Goal: Task Accomplishment & Management: Manage account settings

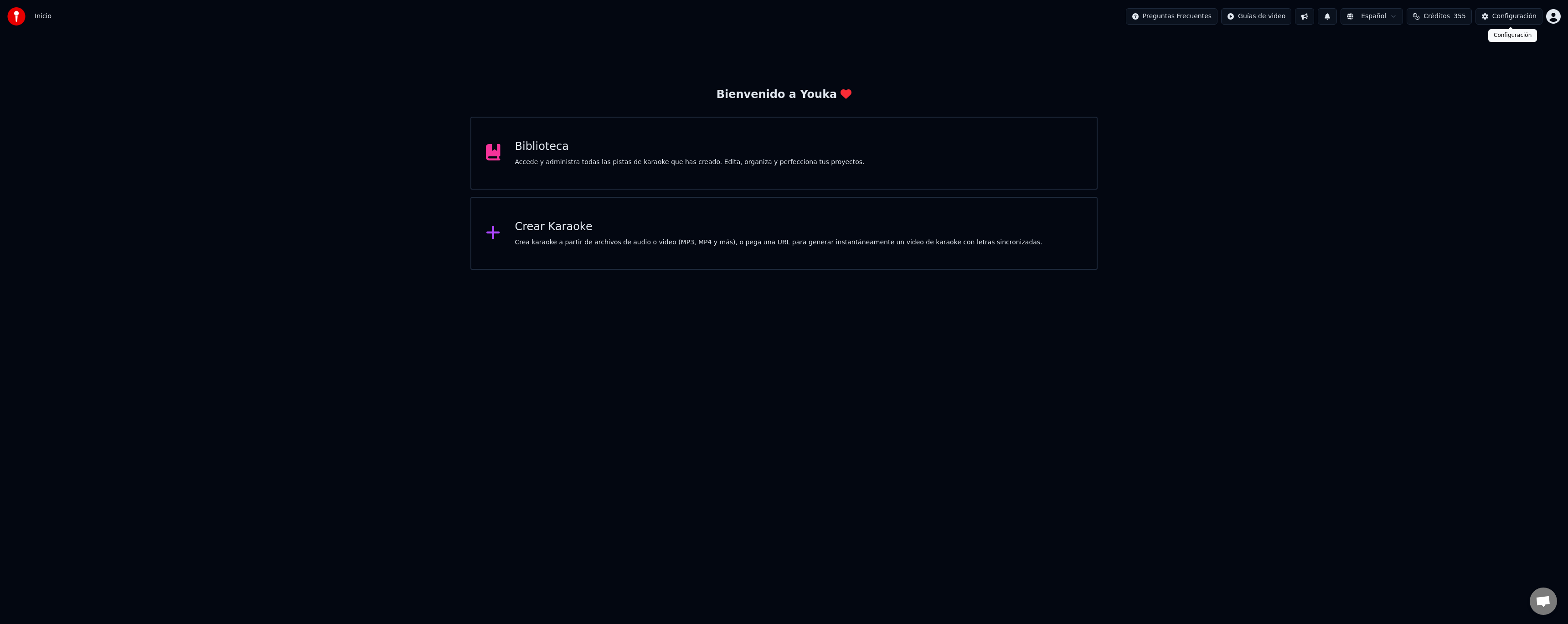
click at [1449, 18] on span "Créditos" at bounding box center [1437, 16] width 26 height 9
click at [1460, 17] on span "355" at bounding box center [1460, 16] width 12 height 9
click at [1337, 19] on button "1" at bounding box center [1327, 16] width 19 height 16
click at [1398, 42] on button "Actualizar" at bounding box center [1405, 45] width 47 height 16
click at [1512, 20] on div "Configuración" at bounding box center [1514, 16] width 44 height 9
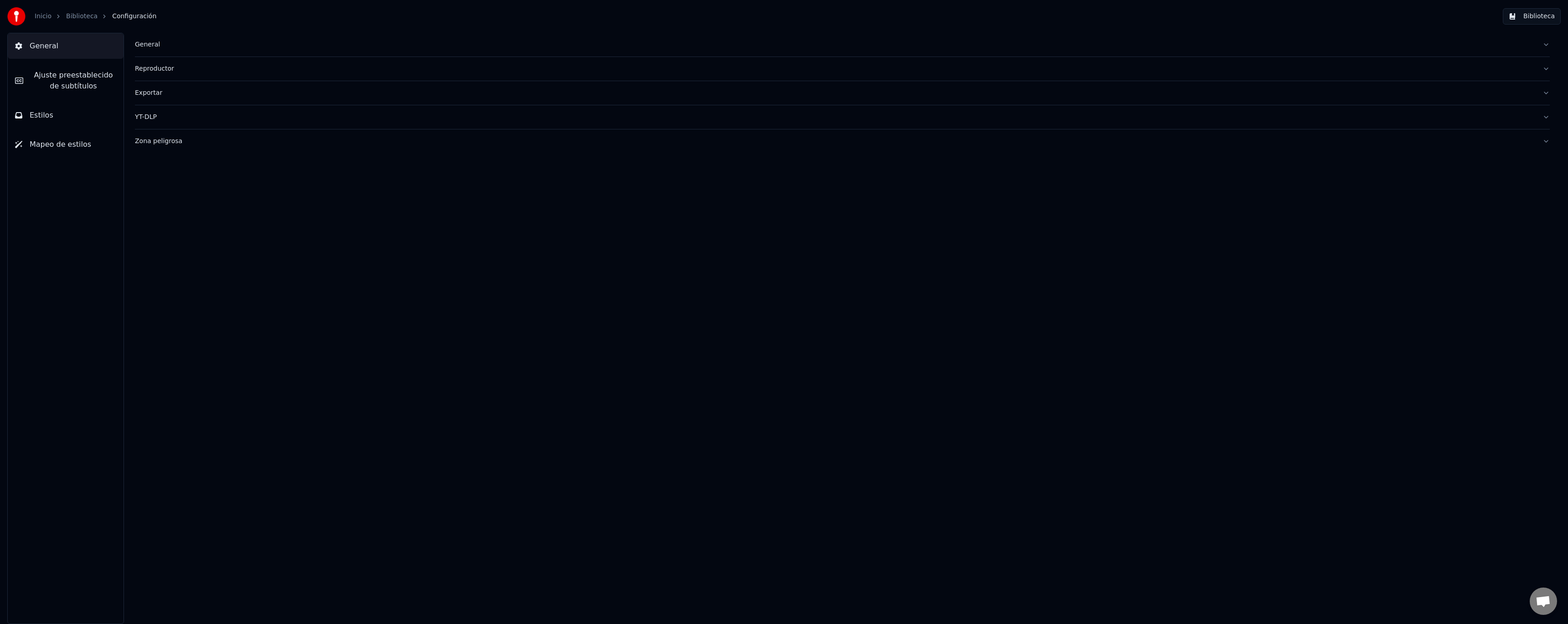
click at [81, 19] on link "Biblioteca" at bounding box center [82, 16] width 32 height 9
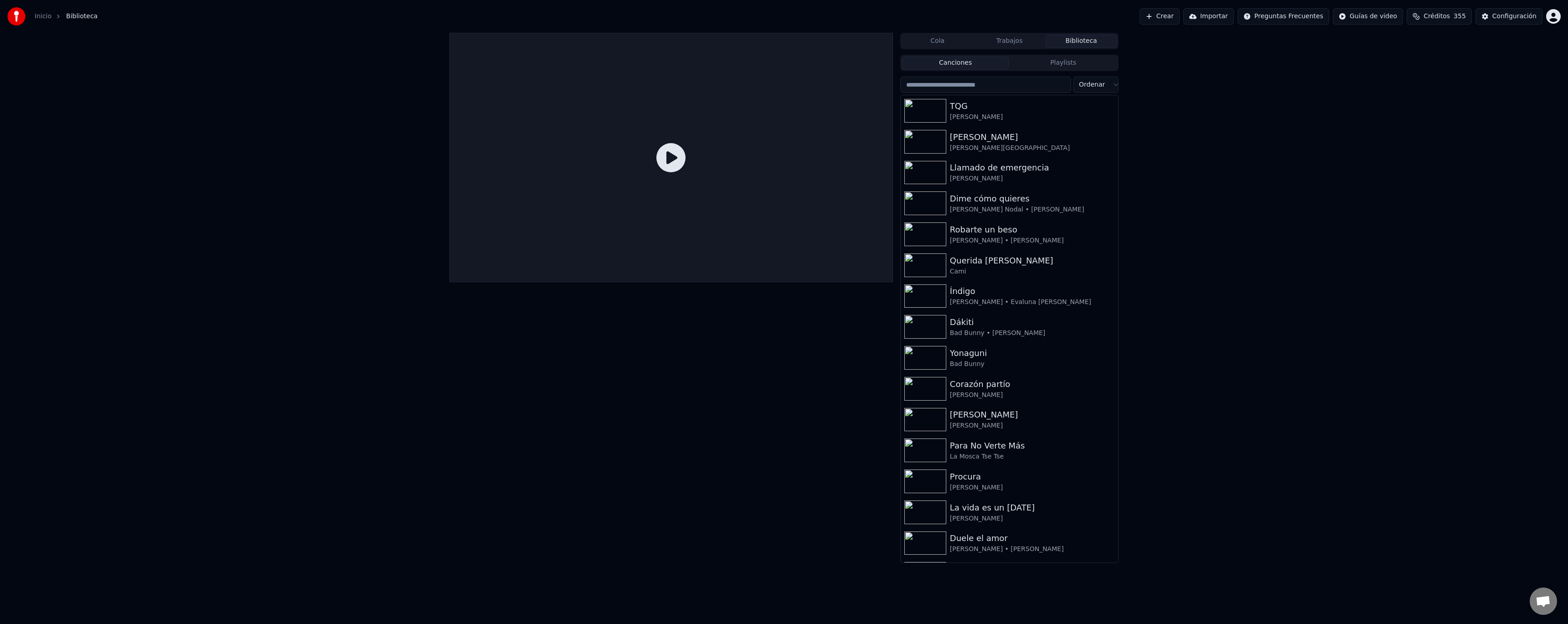
click at [55, 15] on icon "breadcrumb" at bounding box center [58, 16] width 6 height 6
click at [52, 16] on div "Inicio" at bounding box center [48, 16] width 27 height 9
click at [48, 18] on link "Inicio" at bounding box center [43, 16] width 17 height 9
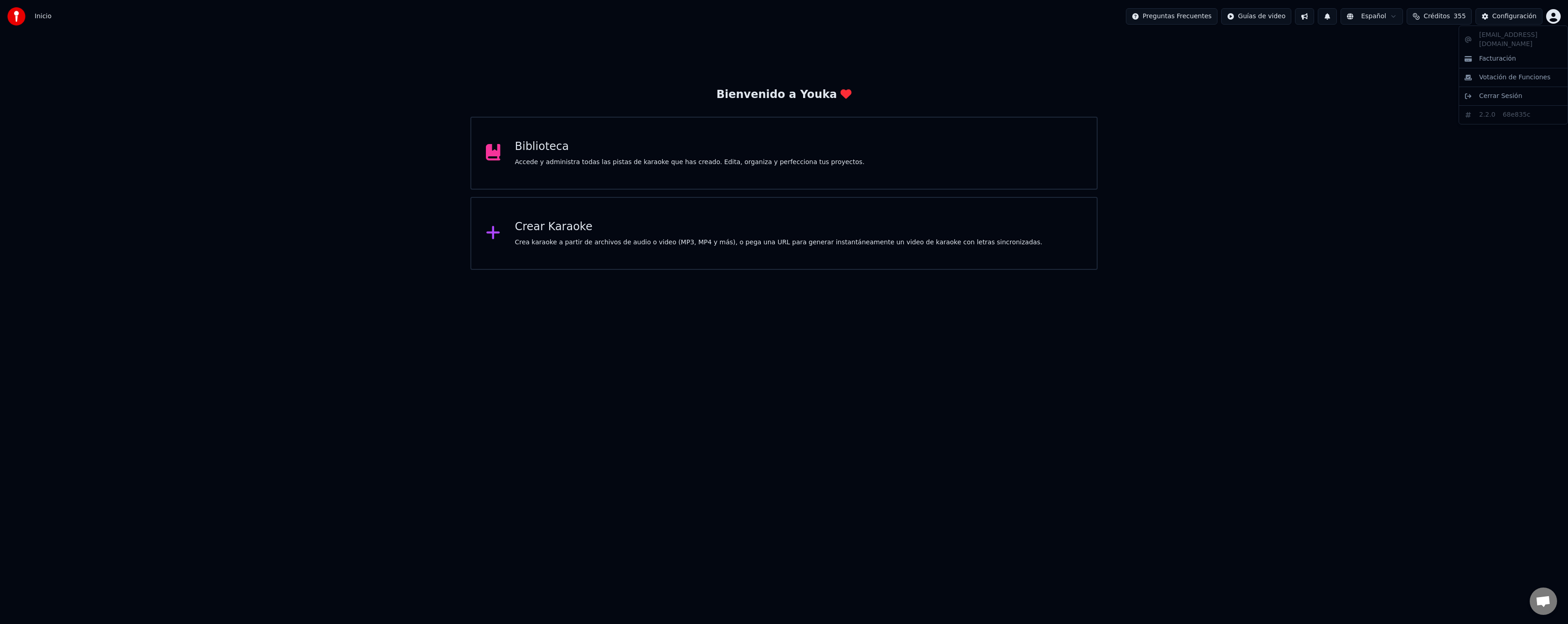
click at [1558, 15] on html "Inicio Preguntas Frecuentes Guías de video Español Créditos 355 Configuración B…" at bounding box center [784, 135] width 1568 height 270
click at [1509, 54] on span "Facturación" at bounding box center [1497, 58] width 37 height 9
